Goal: Task Accomplishment & Management: Use online tool/utility

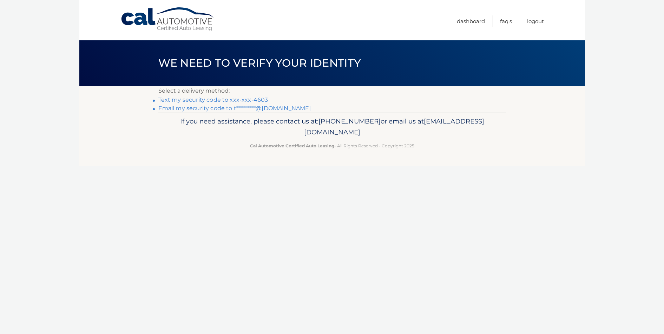
click at [255, 99] on link "Text my security code to xxx-xxx-4603" at bounding box center [213, 100] width 110 height 7
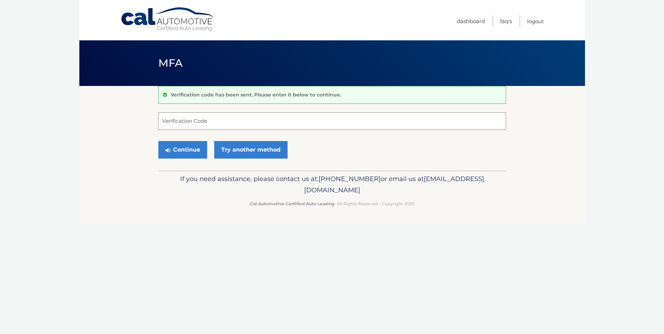
click at [211, 122] on input "Verification Code" at bounding box center [331, 121] width 347 height 18
type input "475746"
click at [184, 146] on button "Continue" at bounding box center [182, 150] width 49 height 18
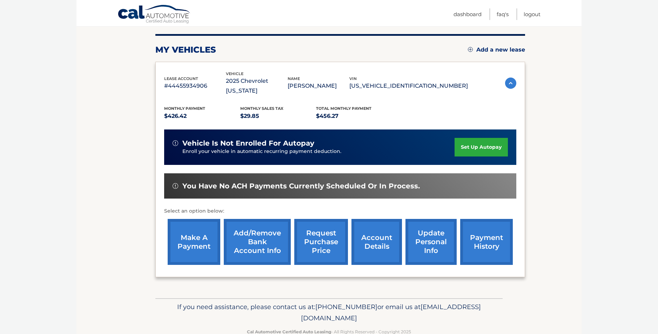
scroll to position [91, 0]
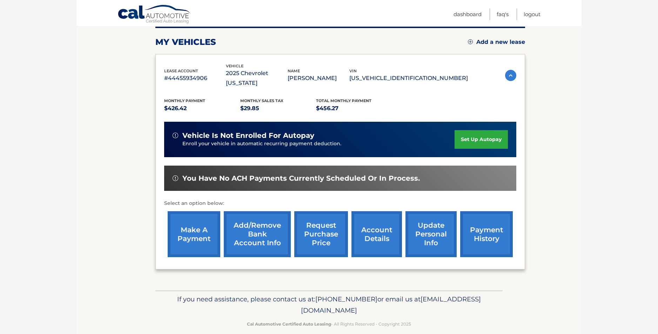
click at [192, 218] on link "make a payment" at bounding box center [194, 234] width 53 height 46
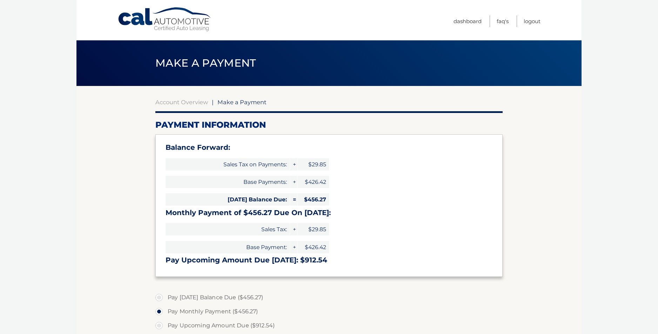
select select "ZWFhZGQwNTUtNmM5Zi00NjE3LWJhYjgtODQzMjIzNmNjYWJl"
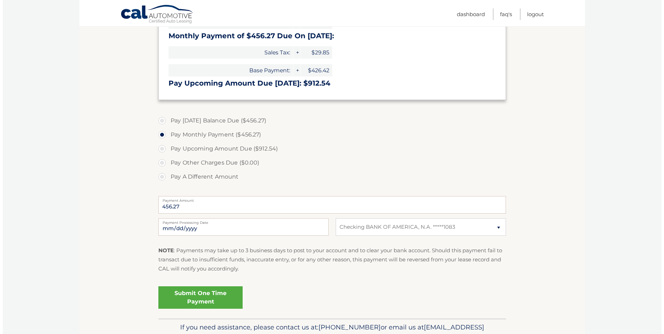
scroll to position [179, 0]
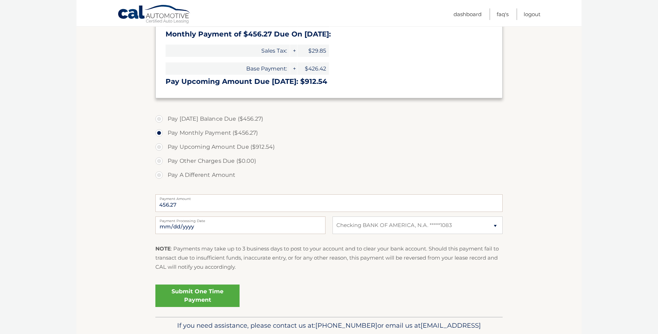
click at [209, 291] on link "Submit One Time Payment" at bounding box center [197, 296] width 84 height 22
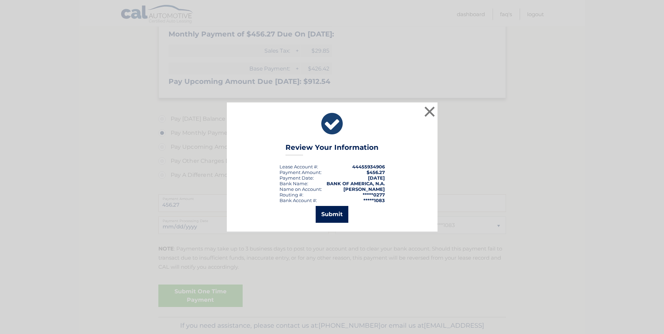
click at [330, 211] on button "Submit" at bounding box center [332, 214] width 33 height 17
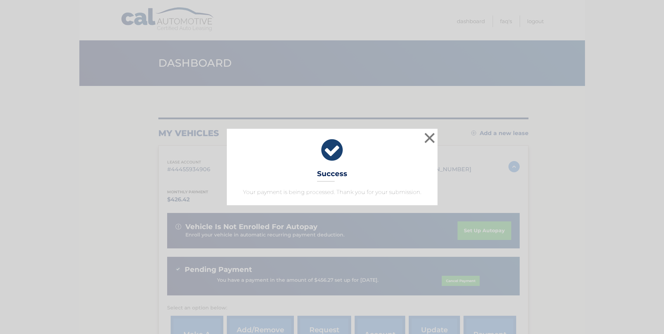
click at [608, 76] on div "× Success Your payment is being processed. Thank you for your submission. Loadi…" at bounding box center [332, 167] width 664 height 334
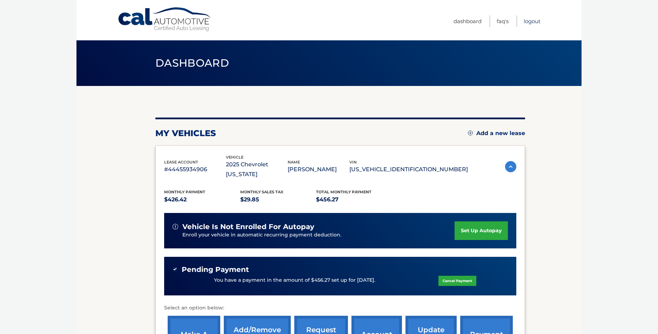
click at [530, 21] on link "Logout" at bounding box center [532, 21] width 17 height 12
